Goal: Task Accomplishment & Management: Use online tool/utility

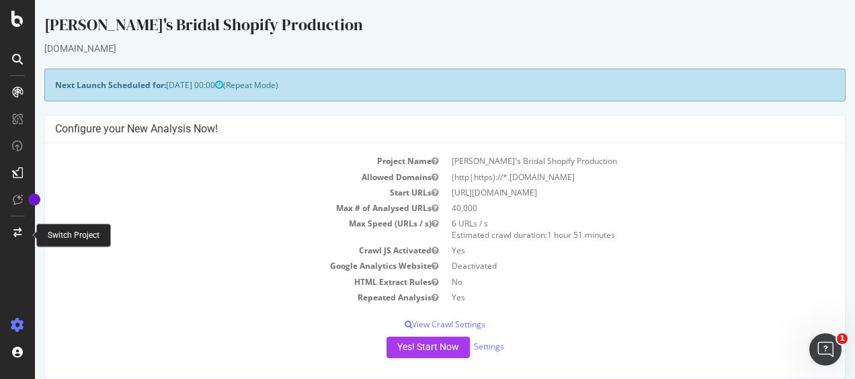
click at [17, 227] on div at bounding box center [17, 233] width 32 height 22
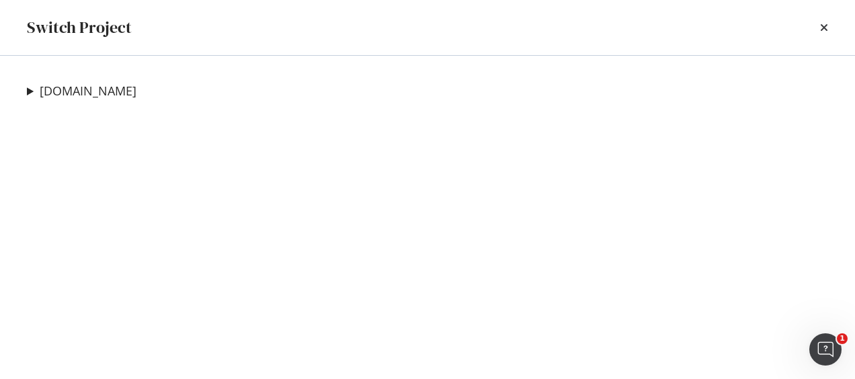
click at [28, 95] on summary "davidsbridal.com" at bounding box center [82, 91] width 110 height 17
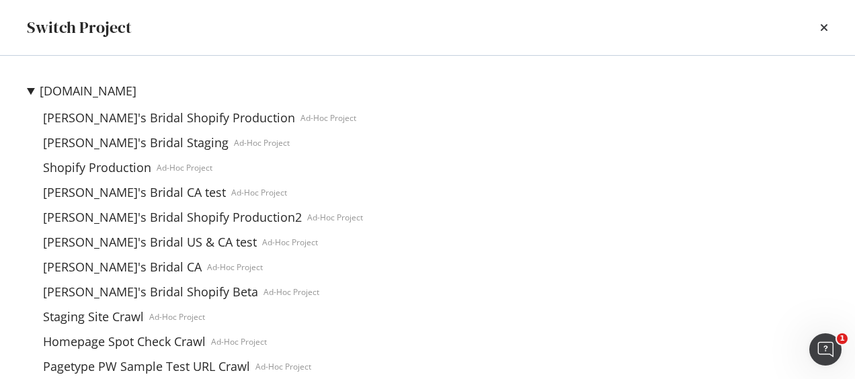
scroll to position [47, 0]
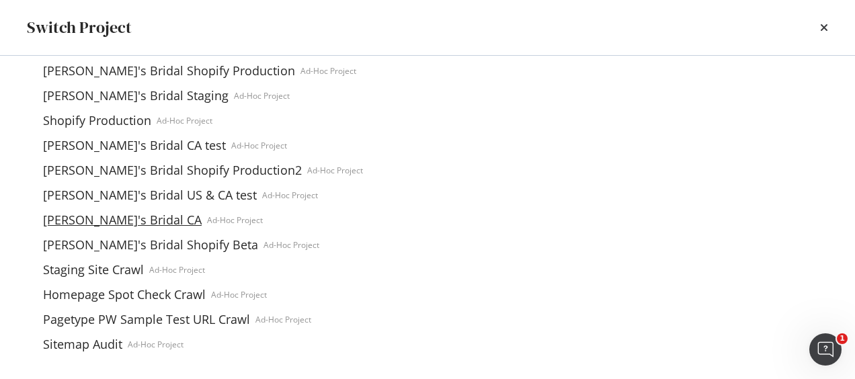
click at [115, 223] on link "David's Bridal CA" at bounding box center [122, 220] width 169 height 14
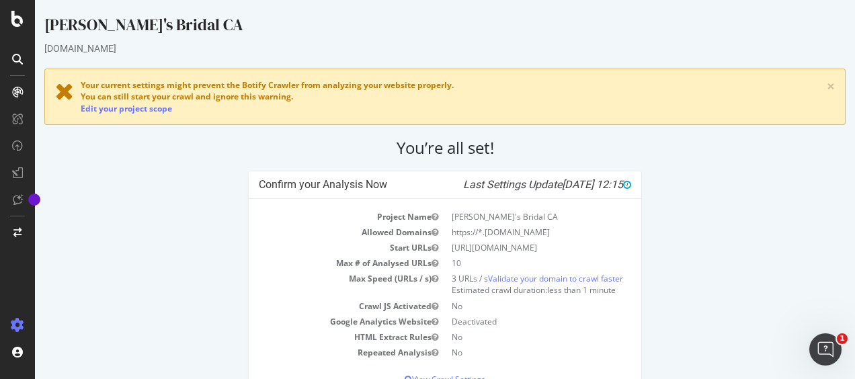
scroll to position [79, 0]
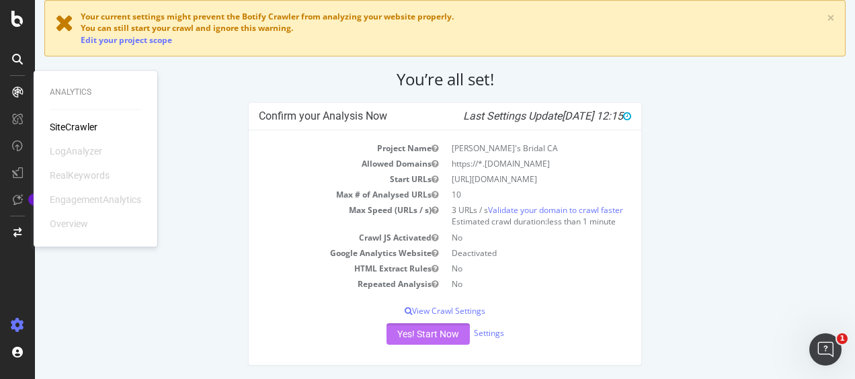
click at [440, 335] on button "Yes! Start Now" at bounding box center [428, 334] width 83 height 22
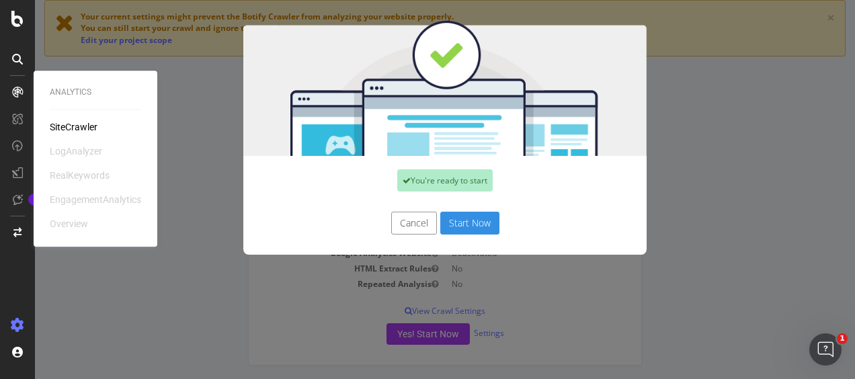
click at [460, 230] on button "Start Now" at bounding box center [469, 223] width 59 height 23
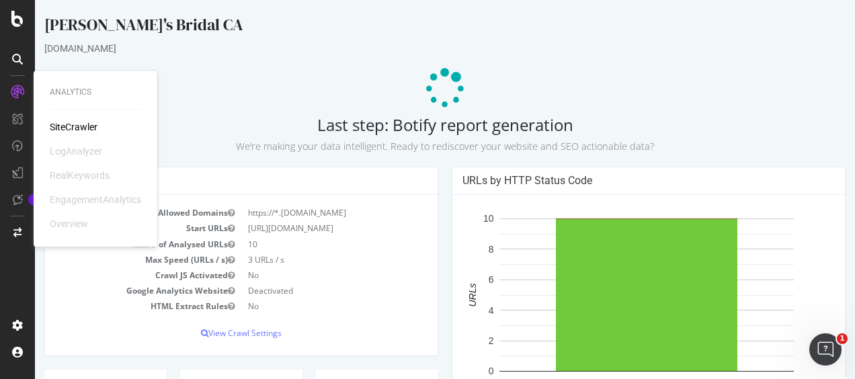
click at [609, 89] on p at bounding box center [445, 89] width 802 height 40
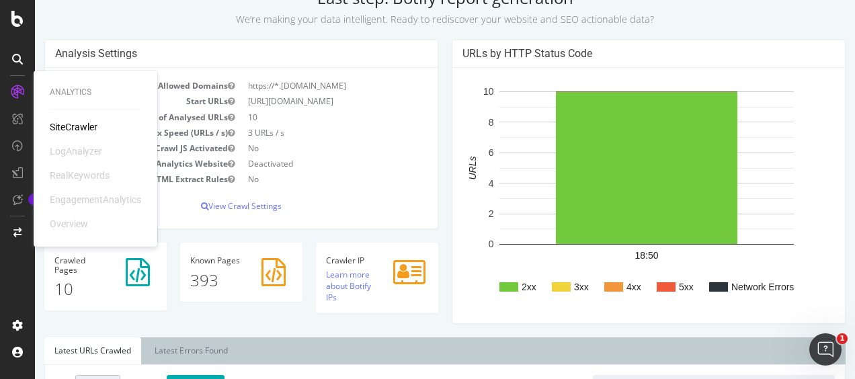
scroll to position [128, 0]
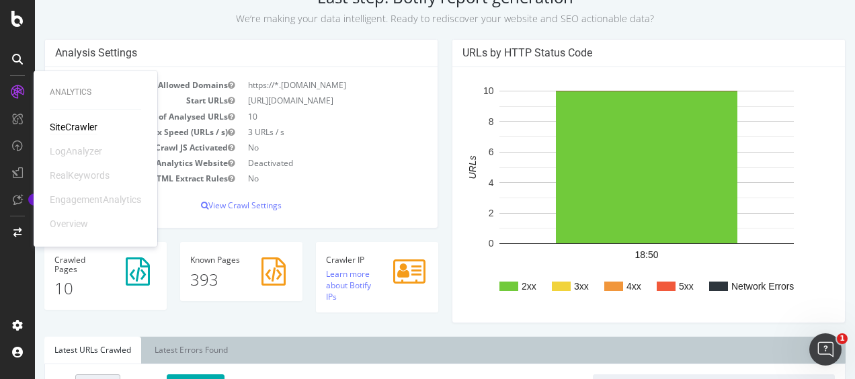
click at [463, 274] on rect "A chart." at bounding box center [647, 194] width 368 height 235
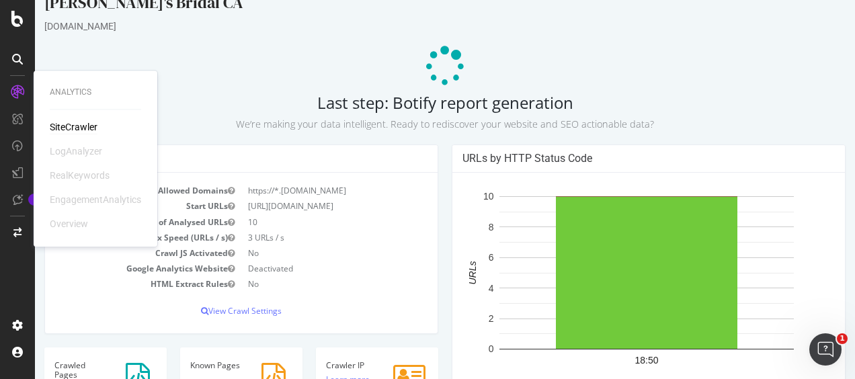
scroll to position [19, 0]
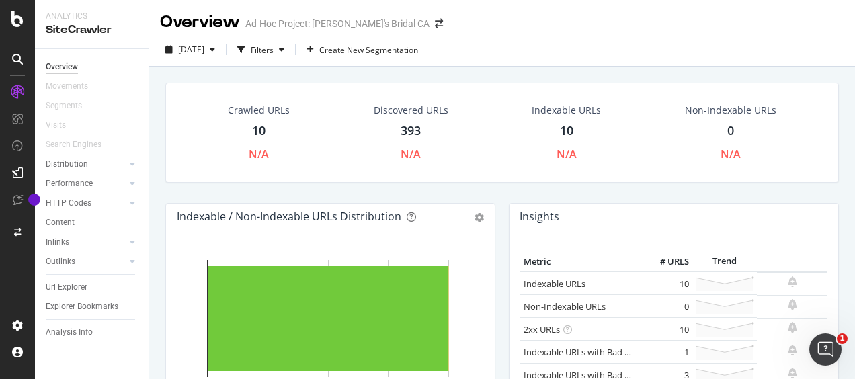
click at [461, 182] on div "Crawled URLs 10 N/A Discovered URLs 393 N/A Indexable URLs 10 N/A Non-Indexable…" at bounding box center [502, 133] width 674 height 100
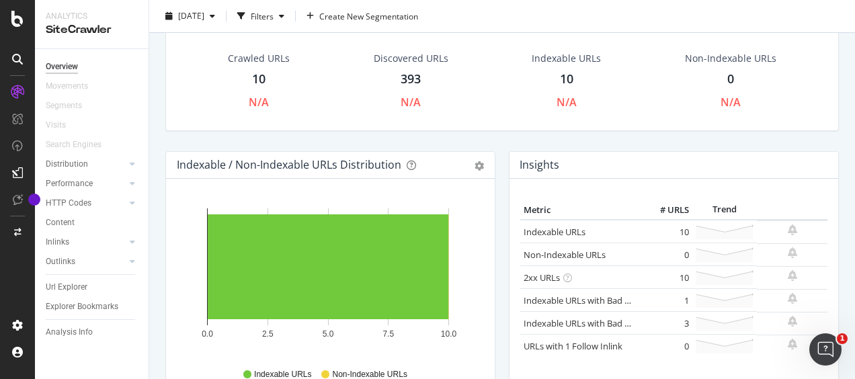
scroll to position [11, 0]
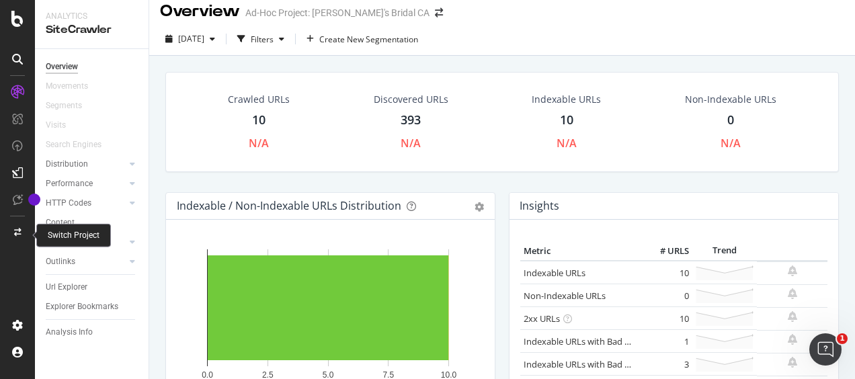
click at [15, 231] on icon at bounding box center [17, 233] width 7 height 8
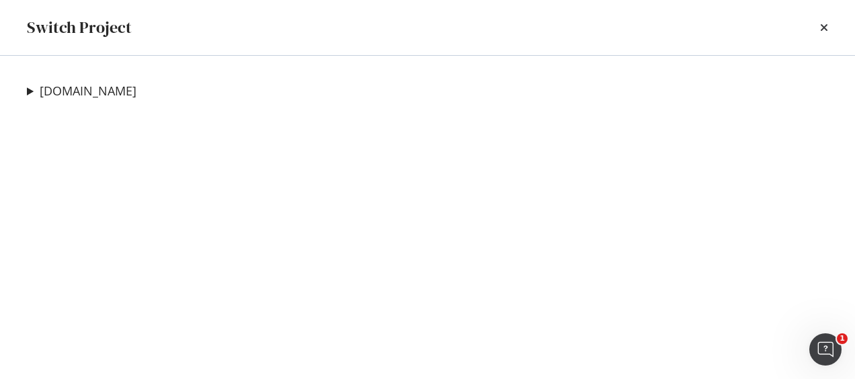
click at [27, 87] on summary "davidsbridal.com" at bounding box center [82, 91] width 110 height 17
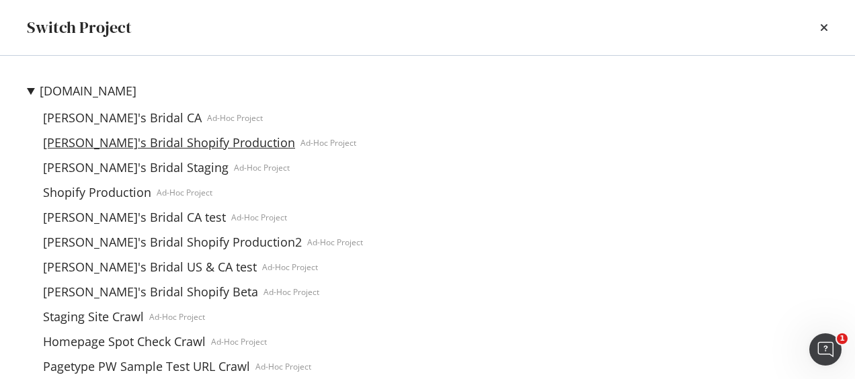
click at [157, 143] on link "David's Bridal Shopify Production" at bounding box center [169, 143] width 263 height 14
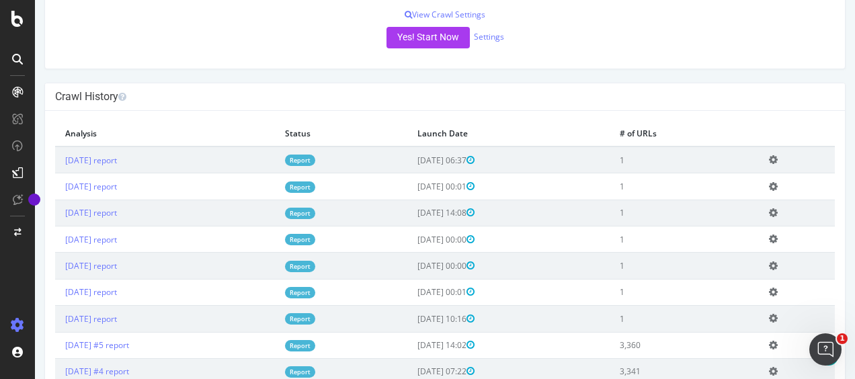
scroll to position [273, 0]
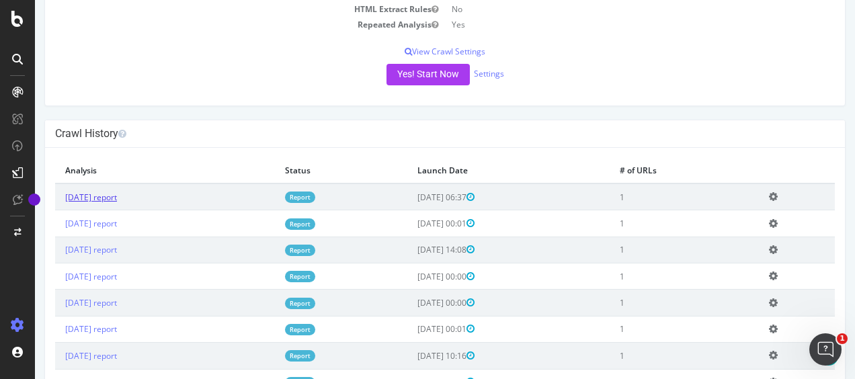
click at [94, 197] on link "2025 Aug. 26th report" at bounding box center [91, 197] width 52 height 11
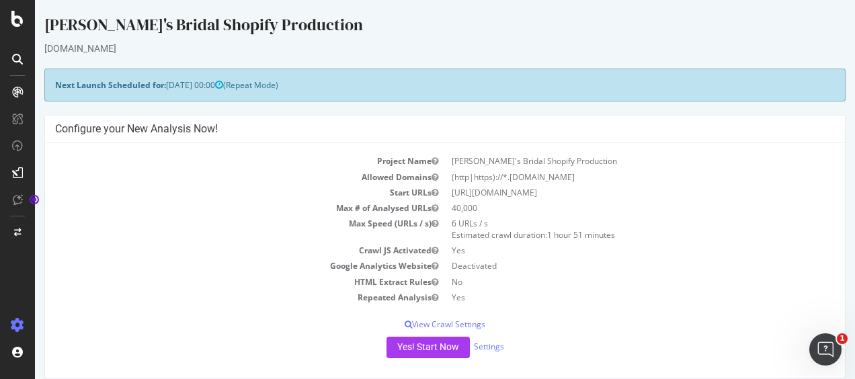
drag, startPoint x: 564, startPoint y: 192, endPoint x: 439, endPoint y: 196, distance: 125.1
click at [439, 196] on tr "Start URLs https://shop.davidsbridal.com/" at bounding box center [445, 192] width 780 height 15
click at [602, 190] on td "https://shop.davidsbridal.com/" at bounding box center [640, 192] width 390 height 15
click at [17, 233] on icon at bounding box center [17, 233] width 7 height 8
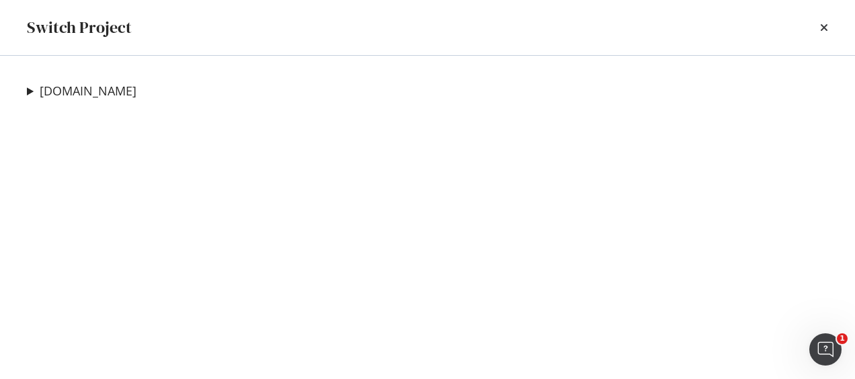
click at [24, 90] on div "davidsbridal.com David's Bridal CA Ad-Hoc Project David's Bridal Shopify Produc…" at bounding box center [427, 217] width 855 height 323
click at [28, 93] on summary "davidsbridal.com" at bounding box center [82, 91] width 110 height 17
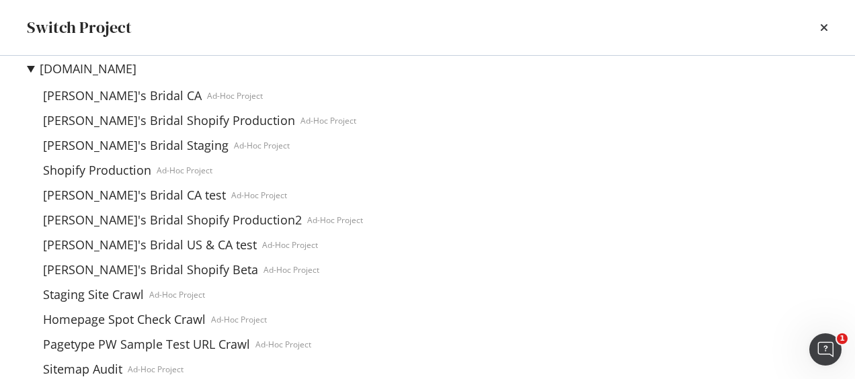
scroll to position [23, 0]
click at [98, 167] on link "Shopify Production" at bounding box center [97, 170] width 119 height 14
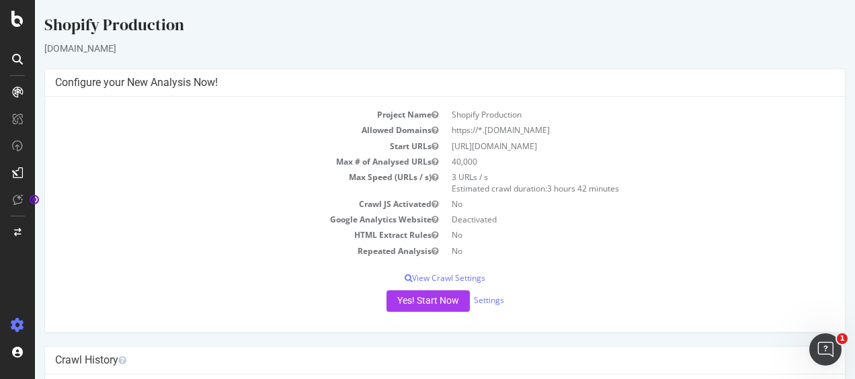
scroll to position [120, 0]
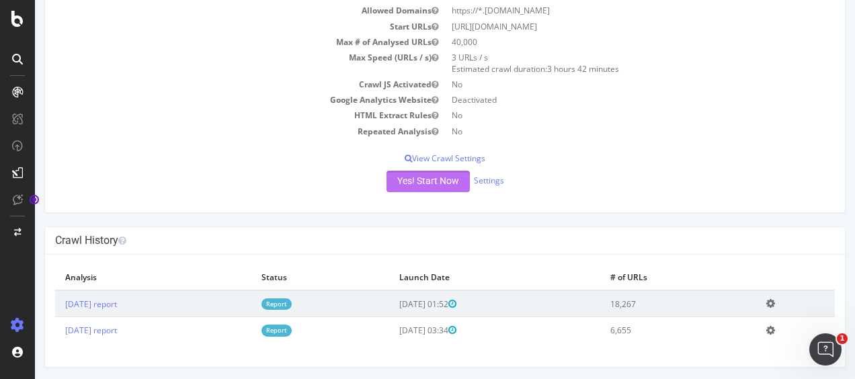
click at [426, 176] on button "Yes! Start Now" at bounding box center [428, 182] width 83 height 22
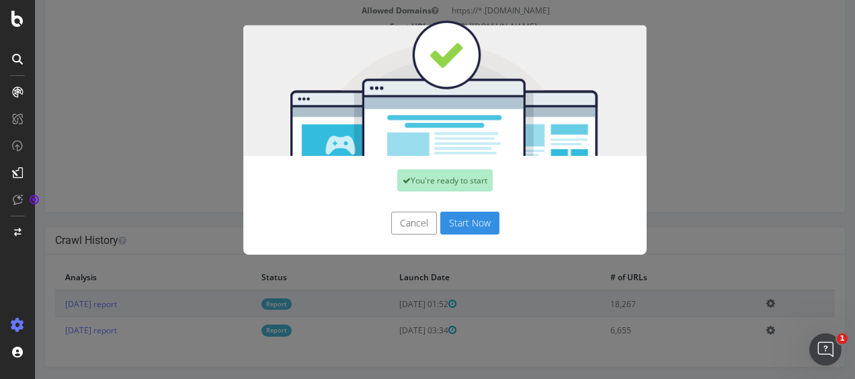
click at [460, 222] on button "Start Now" at bounding box center [469, 223] width 59 height 23
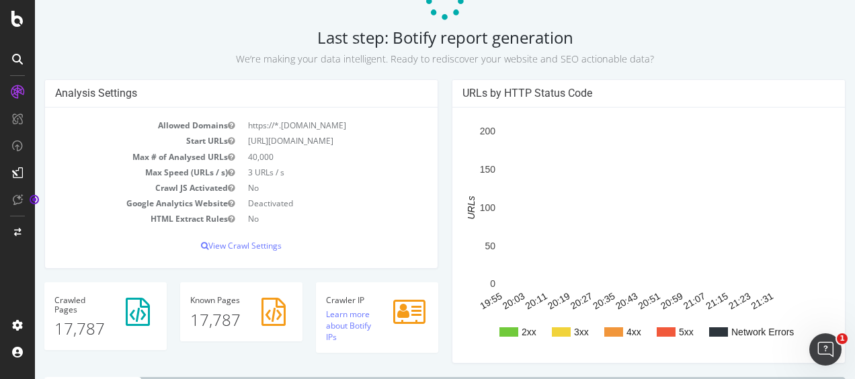
scroll to position [90, 0]
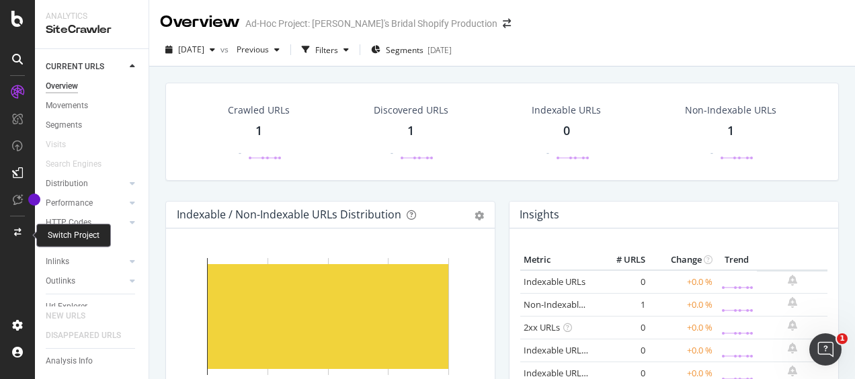
click at [16, 222] on div at bounding box center [17, 233] width 32 height 22
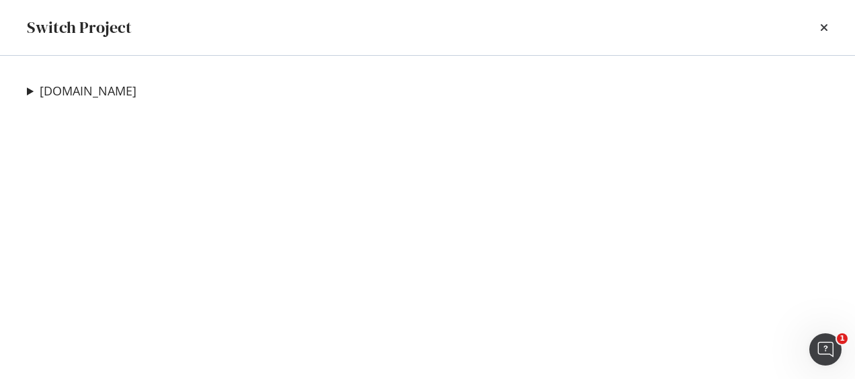
click at [29, 87] on summary "[DOMAIN_NAME]" at bounding box center [82, 91] width 110 height 17
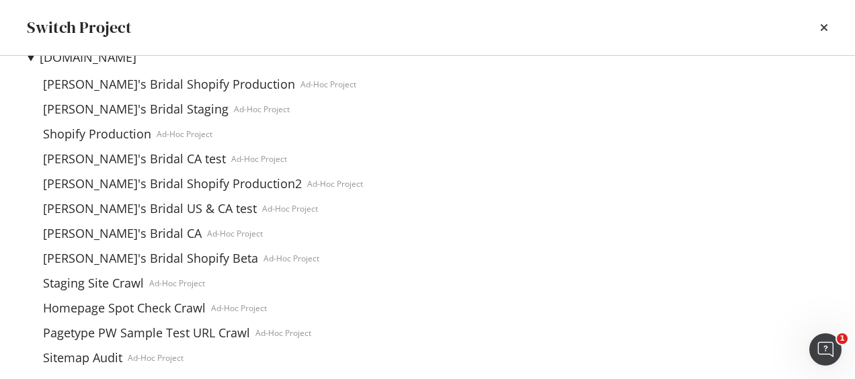
scroll to position [47, 0]
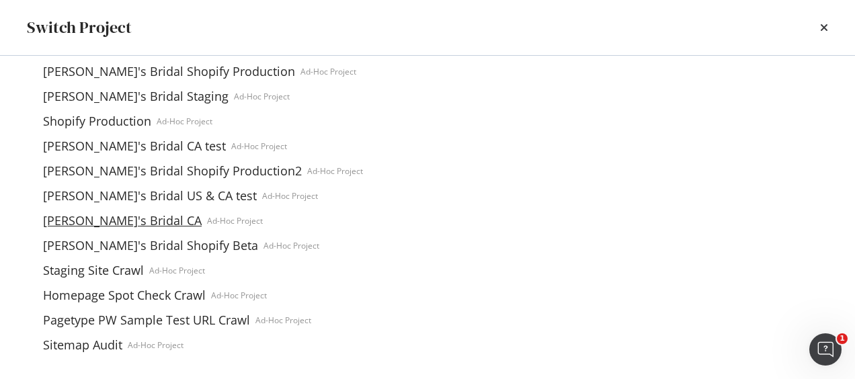
click at [81, 218] on link "[PERSON_NAME]'s Bridal CA" at bounding box center [122, 221] width 169 height 14
